Goal: Task Accomplishment & Management: Use online tool/utility

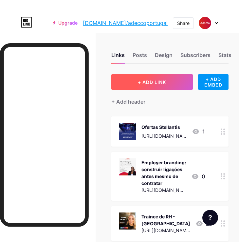
click at [143, 83] on span "+ ADD LINK" at bounding box center [152, 82] width 28 height 6
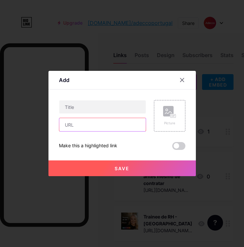
click at [92, 125] on input "text" at bounding box center [102, 124] width 86 height 13
paste input "[URL][DOMAIN_NAME][PHONE_NUMBER]"
type input "[URL][DOMAIN_NAME][PHONE_NUMBER]"
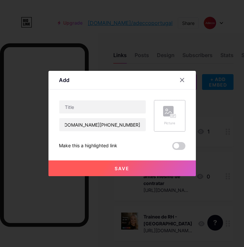
scroll to position [0, 0]
click at [166, 117] on icon at bounding box center [169, 112] width 13 height 12
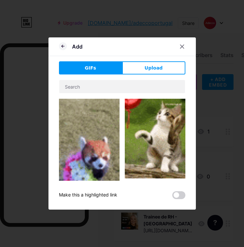
click at [158, 61] on div "Add GIFs Upload Content YouTube Play YouTube video without leaving your page. A…" at bounding box center [121, 123] width 147 height 172
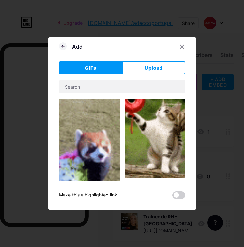
click at [157, 64] on button "Upload" at bounding box center [153, 67] width 63 height 13
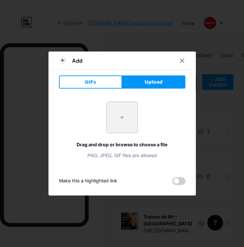
click at [123, 116] on input "file" at bounding box center [122, 117] width 31 height 31
type input "C:\fakepath\8.png"
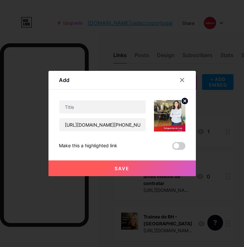
click at [184, 103] on circle at bounding box center [184, 100] width 7 height 7
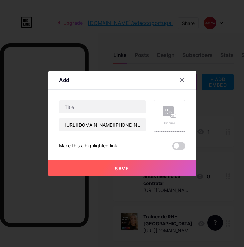
click at [171, 113] on rect at bounding box center [168, 111] width 10 height 10
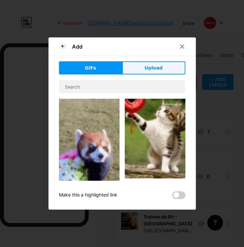
click at [148, 69] on span "Upload" at bounding box center [153, 68] width 18 height 7
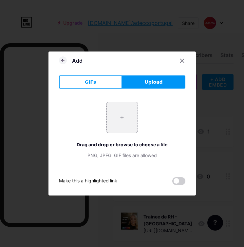
click at [138, 122] on div "+ Drag and drop or browse to choose a file PNG, JPEG, GIF files are allowed" at bounding box center [122, 130] width 126 height 57
click at [129, 118] on input "file" at bounding box center [122, 117] width 31 height 31
type input "C:\fakepath\2.png"
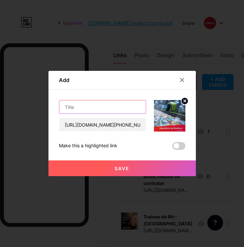
click at [81, 110] on input "text" at bounding box center [102, 106] width 86 height 13
paste input "Operador de Resíduos"
type input "Operador de Resíduos"
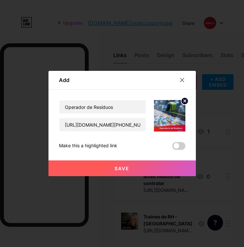
click at [130, 171] on button "Save" at bounding box center [121, 168] width 147 height 16
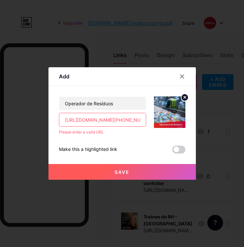
click at [65, 120] on input "[URL][DOMAIN_NAME][PHONE_NUMBER]" at bounding box center [102, 119] width 86 height 13
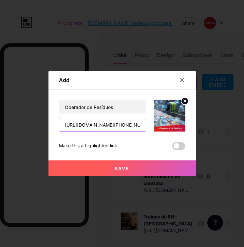
type input "[URL][DOMAIN_NAME][PHONE_NUMBER]"
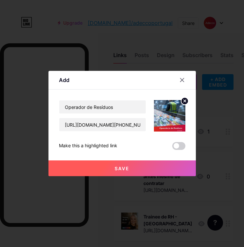
click at [118, 164] on button "Save" at bounding box center [121, 168] width 147 height 16
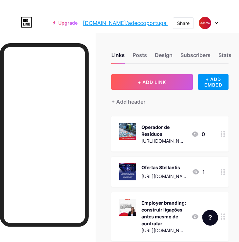
click at [154, 94] on div "+ Add header" at bounding box center [169, 98] width 117 height 16
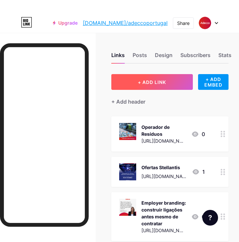
click at [150, 84] on span "+ ADD LINK" at bounding box center [152, 82] width 28 height 6
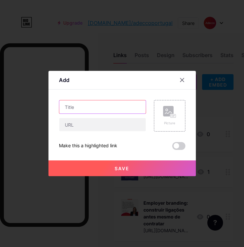
click at [92, 111] on input "text" at bounding box center [102, 106] width 86 height 13
paste input "Sub-Diretor de Delegação"
type input "Sub-Diretor de Delegação"
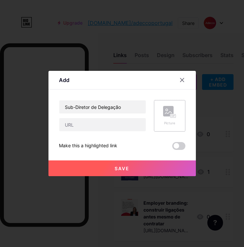
click at [170, 121] on div "Picture" at bounding box center [169, 123] width 13 height 5
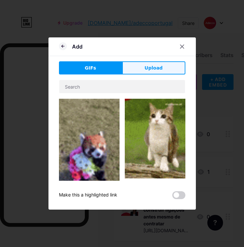
click at [164, 72] on button "Upload" at bounding box center [153, 67] width 63 height 13
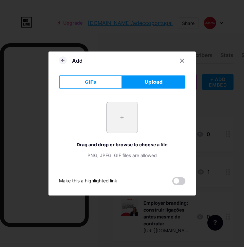
click at [118, 121] on input "file" at bounding box center [122, 117] width 31 height 31
type input "C:\fakepath\3.png"
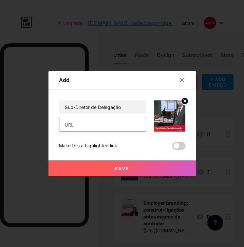
click at [85, 122] on input "text" at bounding box center [102, 124] width 86 height 13
paste input "[URL][DOMAIN_NAME][PHONE_NUMBER]"
type input "[URL][DOMAIN_NAME][PHONE_NUMBER]"
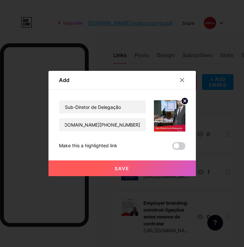
click at [97, 165] on button "Save" at bounding box center [121, 168] width 147 height 16
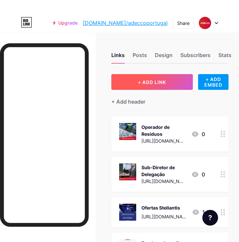
click at [171, 86] on button "+ ADD LINK" at bounding box center [152, 82] width 82 height 16
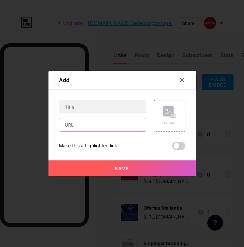
click at [111, 126] on input "text" at bounding box center [102, 124] width 86 height 13
paste input "[URL][DOMAIN_NAME][PHONE_NUMBER]"
type input "[URL][DOMAIN_NAME][PHONE_NUMBER]"
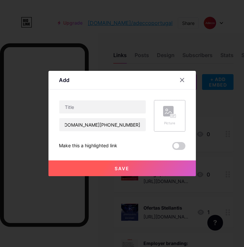
scroll to position [0, 0]
click at [167, 121] on div "Picture" at bounding box center [169, 123] width 13 height 5
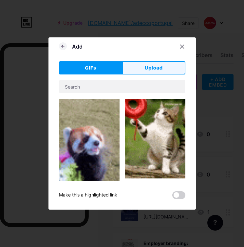
click at [141, 64] on button "Upload" at bounding box center [153, 67] width 63 height 13
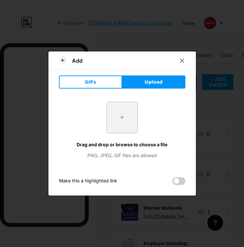
click at [133, 116] on input "file" at bounding box center [122, 117] width 31 height 31
type input "C:\fakepath\5.png"
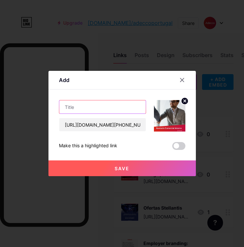
click at [98, 108] on input "text" at bounding box center [102, 106] width 86 height 13
paste input "Gestor Comercial Interno"
type input "Gestor Comercial Interno"
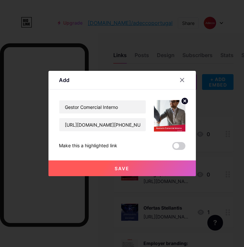
click at [106, 159] on div "Save" at bounding box center [121, 163] width 147 height 26
click at [167, 163] on button "Save" at bounding box center [121, 168] width 147 height 16
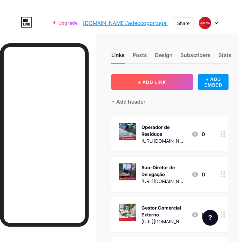
click at [158, 86] on button "+ ADD LINK" at bounding box center [152, 82] width 82 height 16
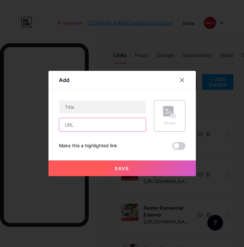
click at [103, 123] on input "text" at bounding box center [102, 124] width 86 height 13
paste input "[URL][DOMAIN_NAME][PHONE_NUMBER]"
type input "[URL][DOMAIN_NAME][PHONE_NUMBER]"
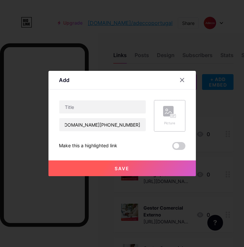
click at [169, 122] on div "Picture" at bounding box center [169, 123] width 13 height 5
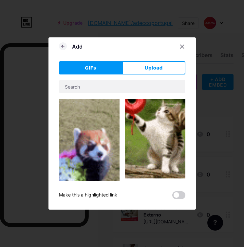
click at [156, 75] on div "GIFs Upload Content YouTube Play YouTube video without leaving your page. ADD V…" at bounding box center [122, 130] width 126 height 138
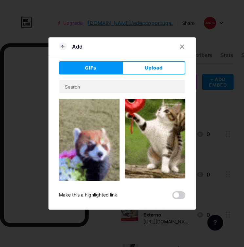
click at [157, 72] on button "Upload" at bounding box center [153, 67] width 63 height 13
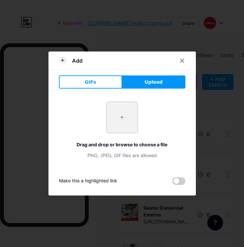
click at [126, 116] on input "file" at bounding box center [122, 117] width 31 height 31
type input "C:\fakepath\8.png"
click at [132, 115] on input "file" at bounding box center [122, 117] width 31 height 31
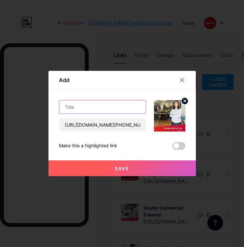
click at [80, 106] on input "text" at bounding box center [102, 106] width 86 height 13
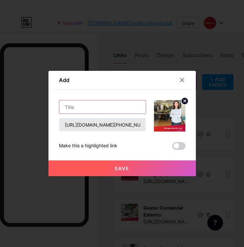
paste input "Subgerente de Loja"
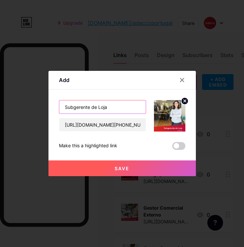
type input "Subgerente de Loja"
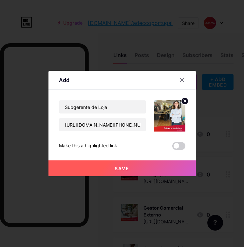
click at [122, 172] on button "Save" at bounding box center [121, 168] width 147 height 16
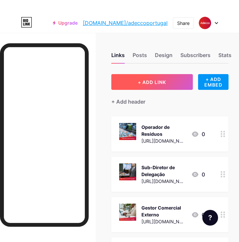
click at [147, 79] on span "+ ADD LINK" at bounding box center [152, 82] width 28 height 6
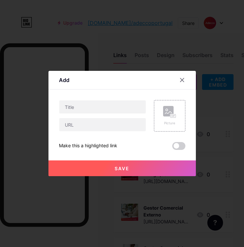
click at [87, 115] on div at bounding box center [102, 115] width 87 height 31
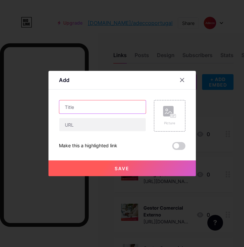
drag, startPoint x: 87, startPoint y: 111, endPoint x: 109, endPoint y: 110, distance: 21.7
click at [87, 111] on input "text" at bounding box center [102, 106] width 86 height 13
paste input "Store Manager"
type input "Store Manager"
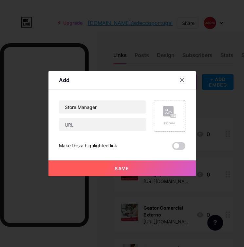
click at [168, 118] on div "Picture" at bounding box center [169, 116] width 13 height 20
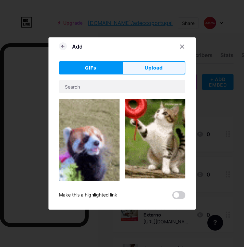
click at [145, 71] on button "Upload" at bounding box center [153, 67] width 63 height 13
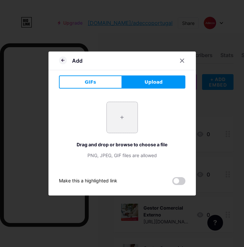
click at [129, 113] on input "file" at bounding box center [122, 117] width 31 height 31
type input "C:\fakepath\7.png"
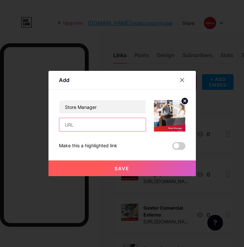
click at [96, 124] on input "text" at bounding box center [102, 124] width 86 height 13
paste input "[URL][DOMAIN_NAME][PHONE_NUMBER]"
type input "[URL][DOMAIN_NAME][PHONE_NUMBER]"
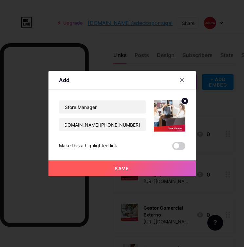
click at [102, 167] on button "Save" at bounding box center [121, 168] width 147 height 16
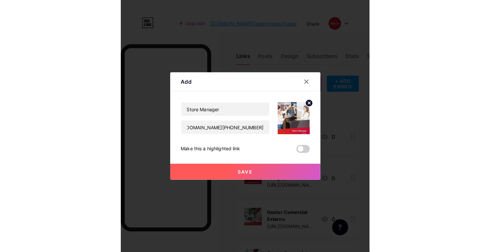
scroll to position [0, 0]
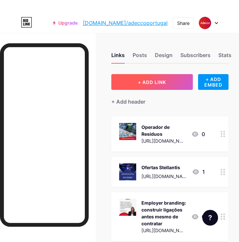
click at [139, 85] on button "+ ADD LINK" at bounding box center [152, 82] width 82 height 16
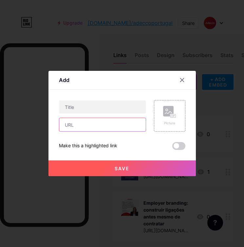
click at [128, 126] on input "text" at bounding box center [102, 124] width 86 height 13
paste input "[URL][DOMAIN_NAME][PHONE_NUMBER]"
type input "[URL][DOMAIN_NAME][PHONE_NUMBER]"
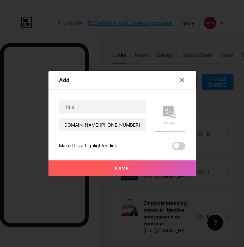
click at [167, 121] on div "Picture" at bounding box center [169, 123] width 13 height 5
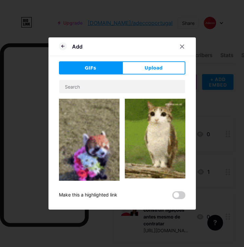
click at [160, 73] on button "Upload" at bounding box center [153, 67] width 63 height 13
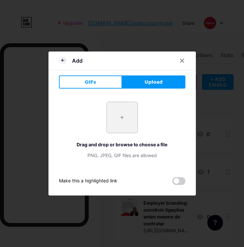
click at [124, 125] on input "file" at bounding box center [122, 117] width 31 height 31
type input "C:\fakepath\4.png"
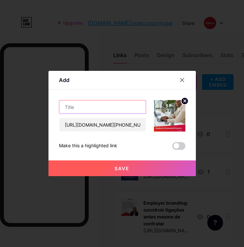
click at [104, 103] on input "text" at bounding box center [102, 106] width 86 height 13
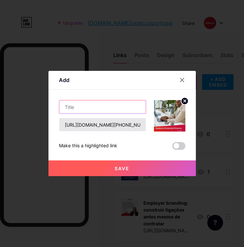
paste input "Gestor Comercial Externo"
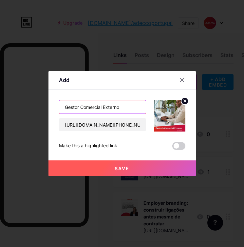
type input "Gestor Comercial Externo"
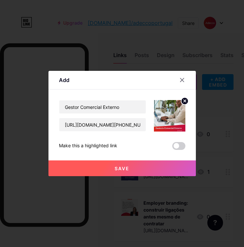
click at [129, 164] on button "Save" at bounding box center [121, 168] width 147 height 16
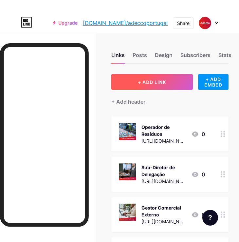
click at [155, 82] on span "+ ADD LINK" at bounding box center [152, 82] width 28 height 6
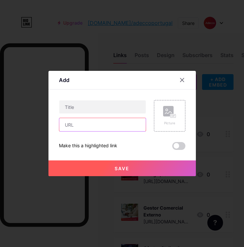
click at [114, 126] on input "text" at bounding box center [102, 124] width 86 height 13
paste input "[URL][DOMAIN_NAME][PHONE_NUMBER]"
type input "[URL][DOMAIN_NAME][PHONE_NUMBER]"
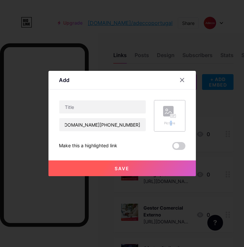
click at [171, 122] on div "Picture" at bounding box center [169, 123] width 13 height 5
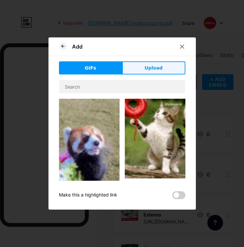
click at [150, 71] on span "Upload" at bounding box center [153, 68] width 18 height 7
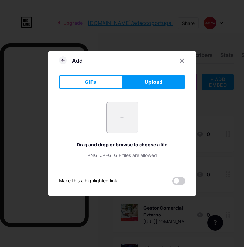
click at [112, 114] on input "file" at bounding box center [122, 117] width 31 height 31
type input "C:\fakepath\6.png"
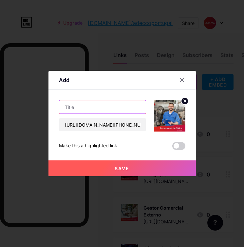
click at [86, 107] on input "text" at bounding box center [102, 106] width 86 height 13
paste input "Responsável de Oficina"
type input "Responsável de Oficina"
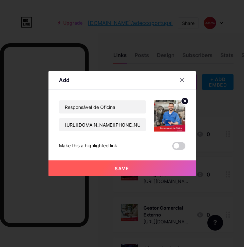
click at [118, 165] on span "Save" at bounding box center [122, 168] width 15 height 6
